Goal: Find contact information: Obtain details needed to contact an individual or organization

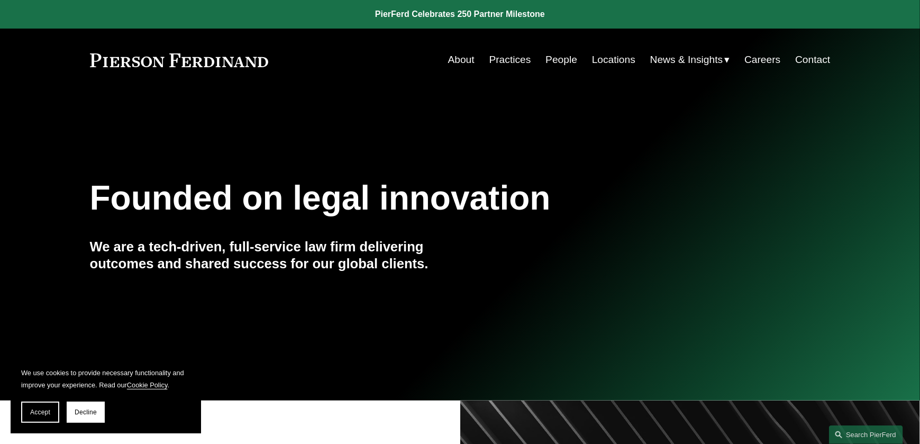
click at [564, 63] on link "People" at bounding box center [562, 60] width 32 height 20
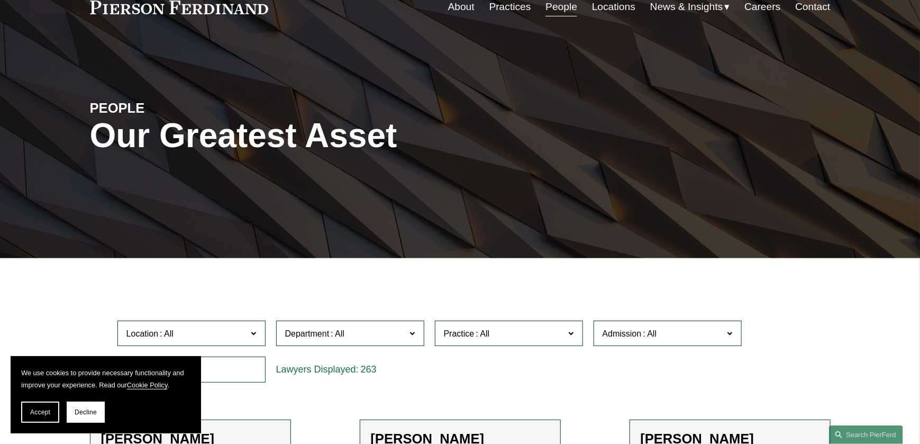
scroll to position [106, 0]
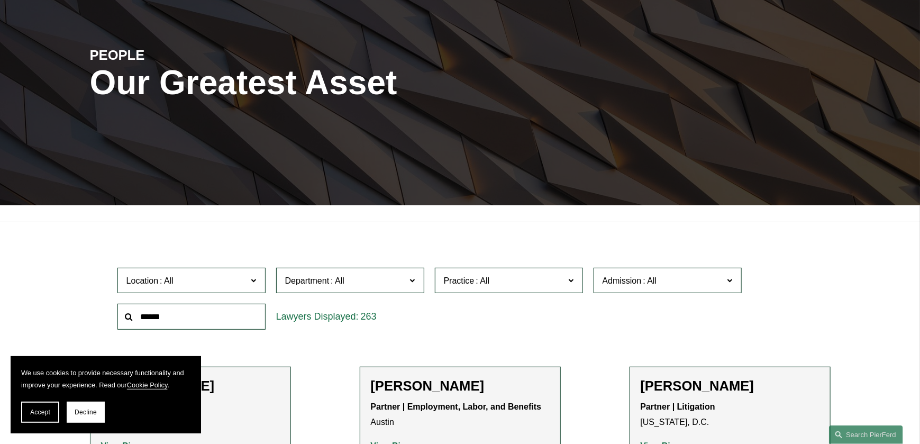
click at [253, 282] on span at bounding box center [253, 280] width 5 height 14
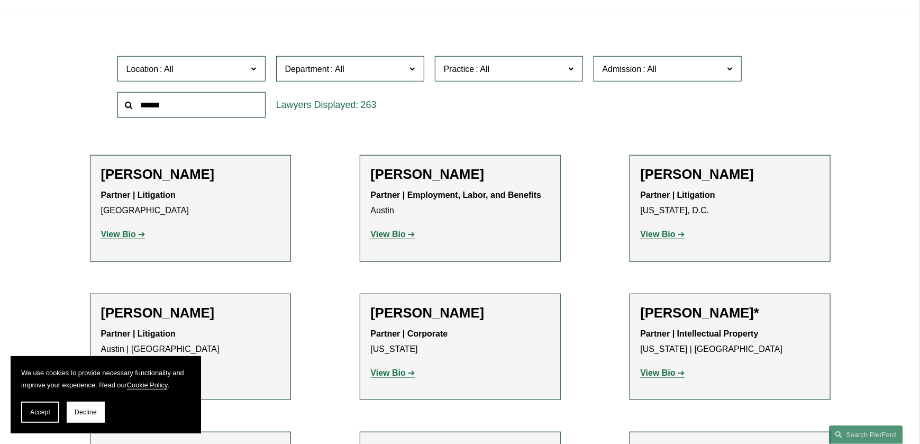
scroll to position [513, 0]
click at [208, 250] on div "[PERSON_NAME] Partner | Litigation Dallas View Bio Location: [GEOGRAPHIC_DATA];…" at bounding box center [190, 208] width 179 height 85
click at [571, 68] on span at bounding box center [570, 68] width 5 height 14
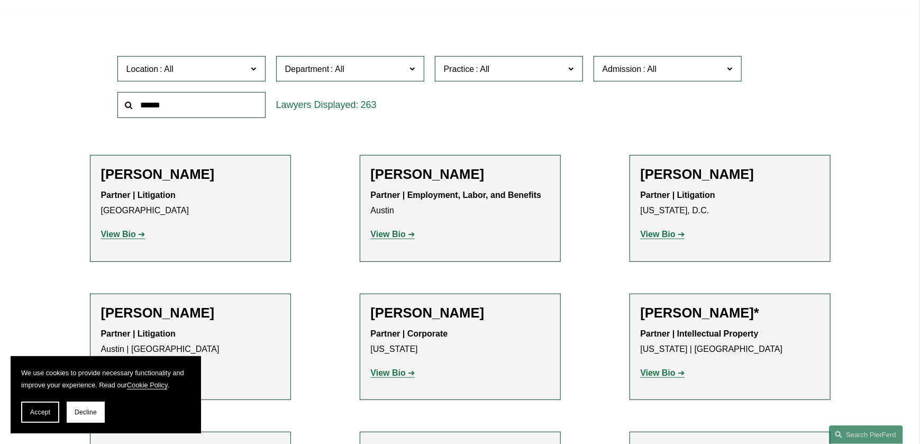
scroll to position [1694, 0]
click at [0, 0] on link "Public Finance" at bounding box center [0, 0] width 0 height 0
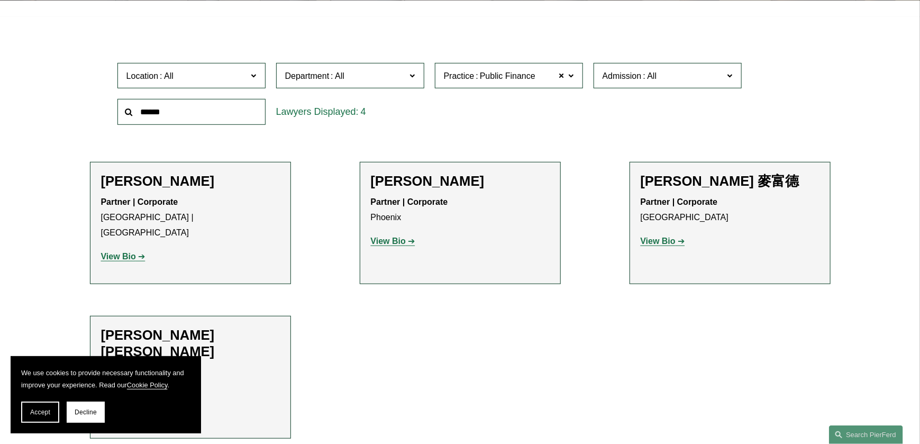
scroll to position [469, 0]
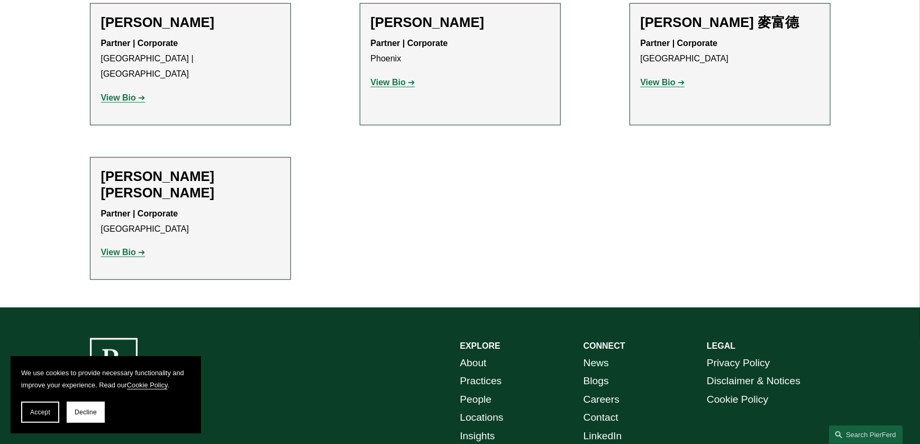
click at [114, 248] on strong "View Bio" at bounding box center [118, 252] width 35 height 9
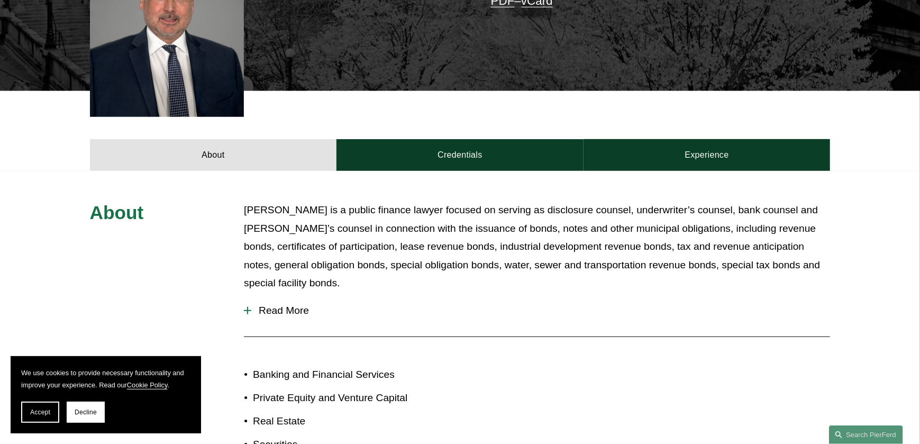
scroll to position [476, 0]
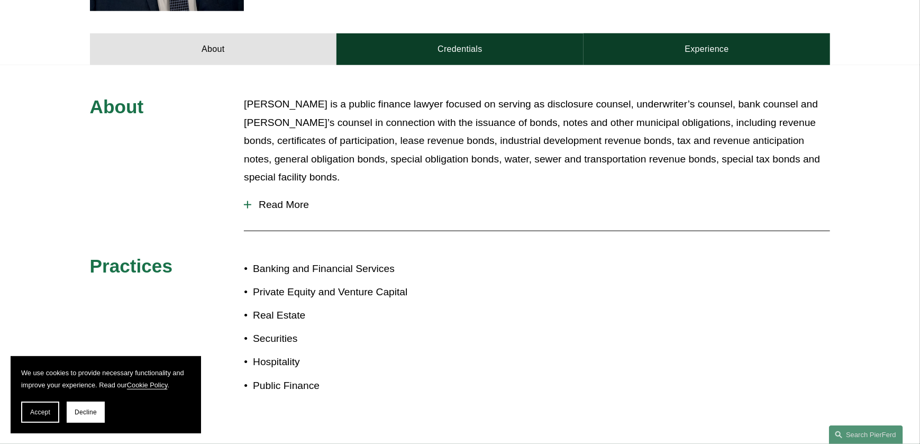
click at [270, 199] on span "Read More" at bounding box center [540, 205] width 579 height 12
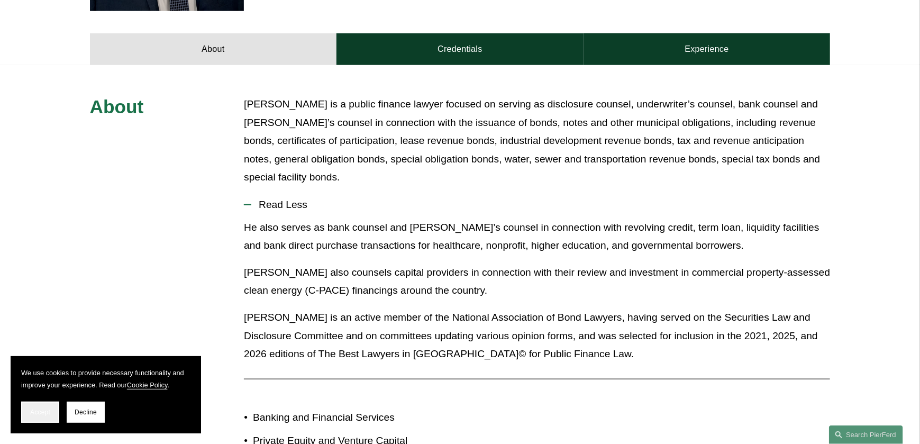
click at [49, 413] on span "Accept" at bounding box center [40, 412] width 20 height 7
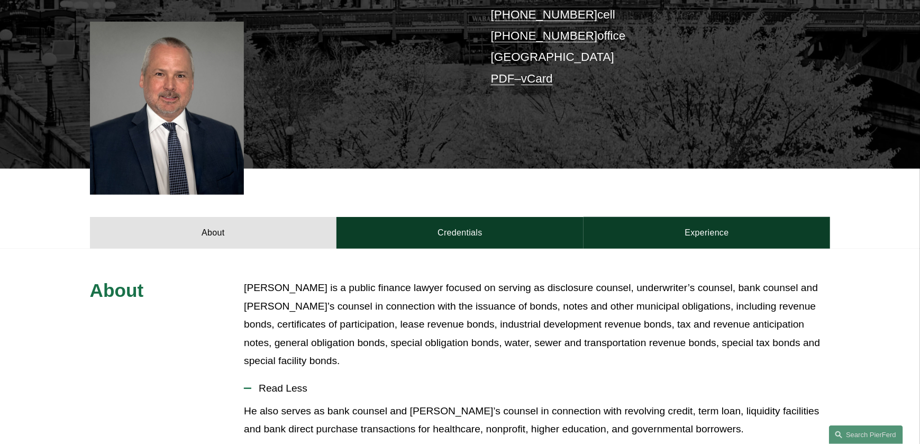
scroll to position [240, 0]
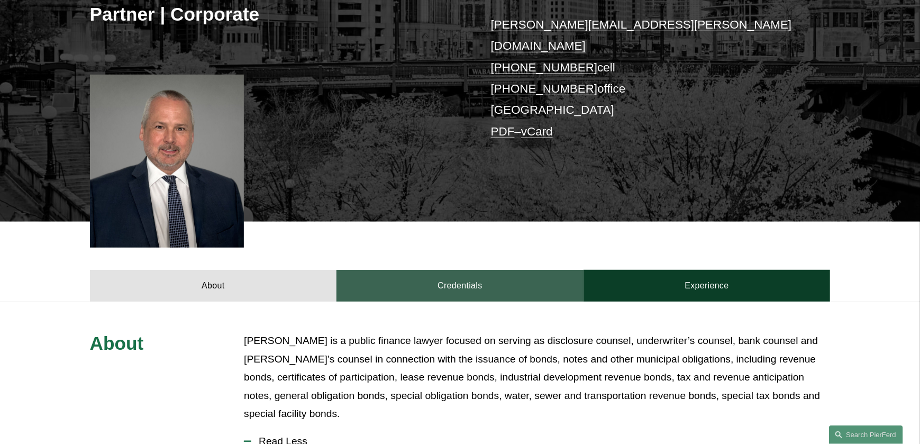
click at [462, 270] on link "Credentials" at bounding box center [460, 286] width 247 height 32
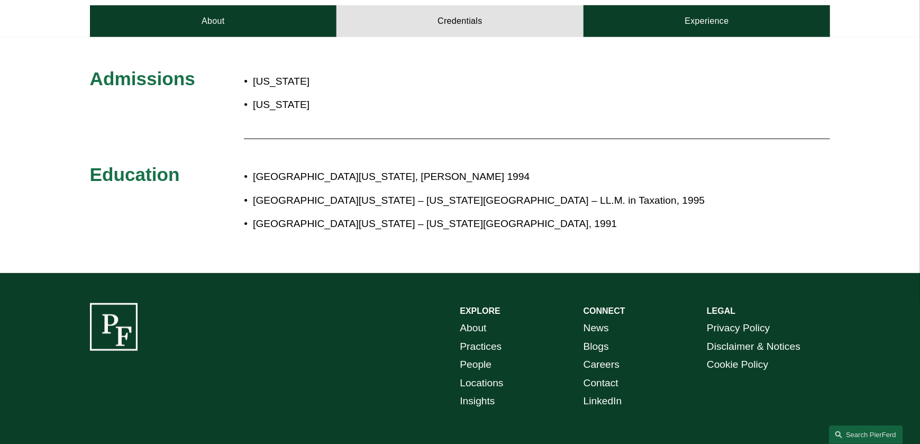
scroll to position [346, 0]
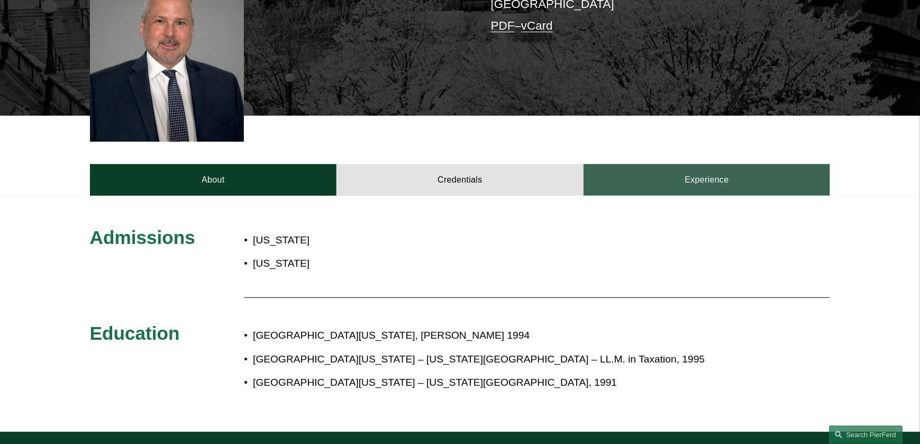
click at [682, 164] on link "Experience" at bounding box center [707, 180] width 247 height 32
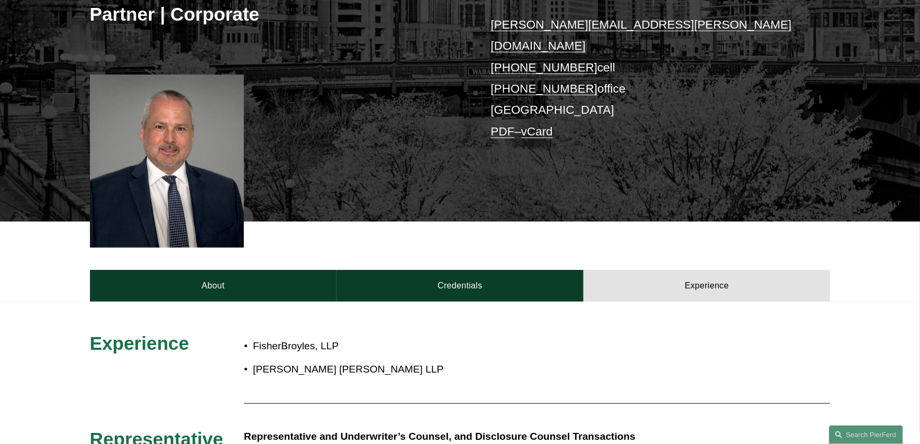
scroll to position [293, 0]
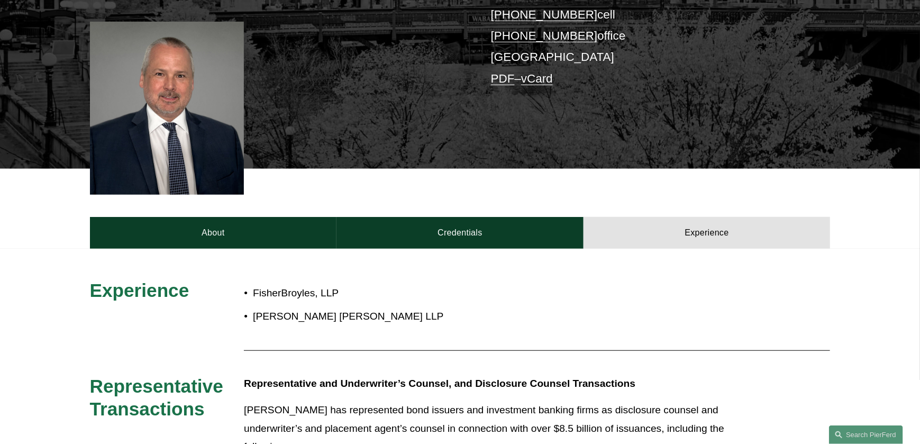
click at [540, 72] on link "vCard" at bounding box center [537, 78] width 32 height 13
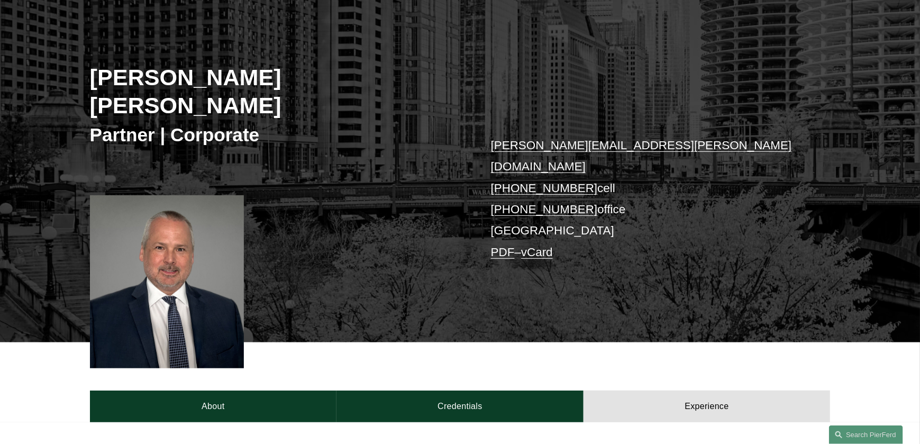
scroll to position [172, 0]
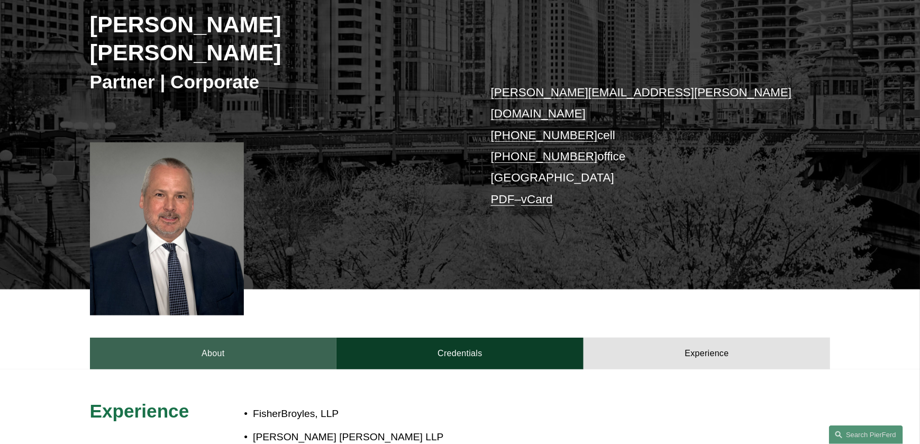
click at [215, 338] on link "About" at bounding box center [213, 354] width 247 height 32
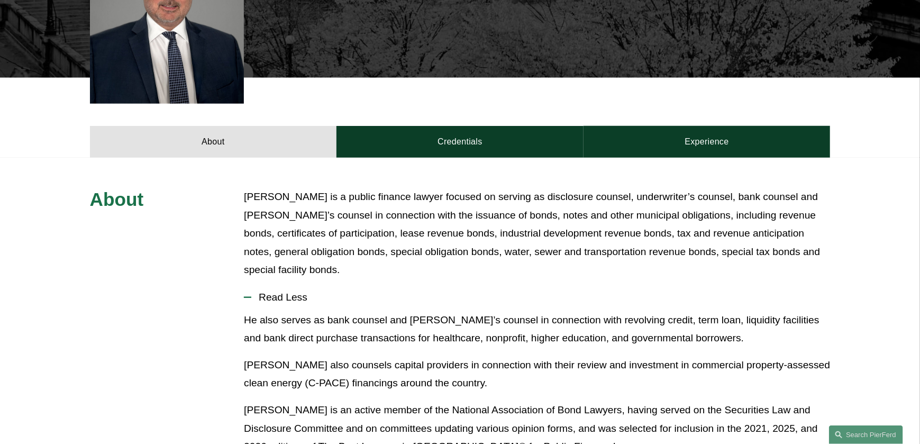
scroll to position [437, 0]
